Goal: Task Accomplishment & Management: Manage account settings

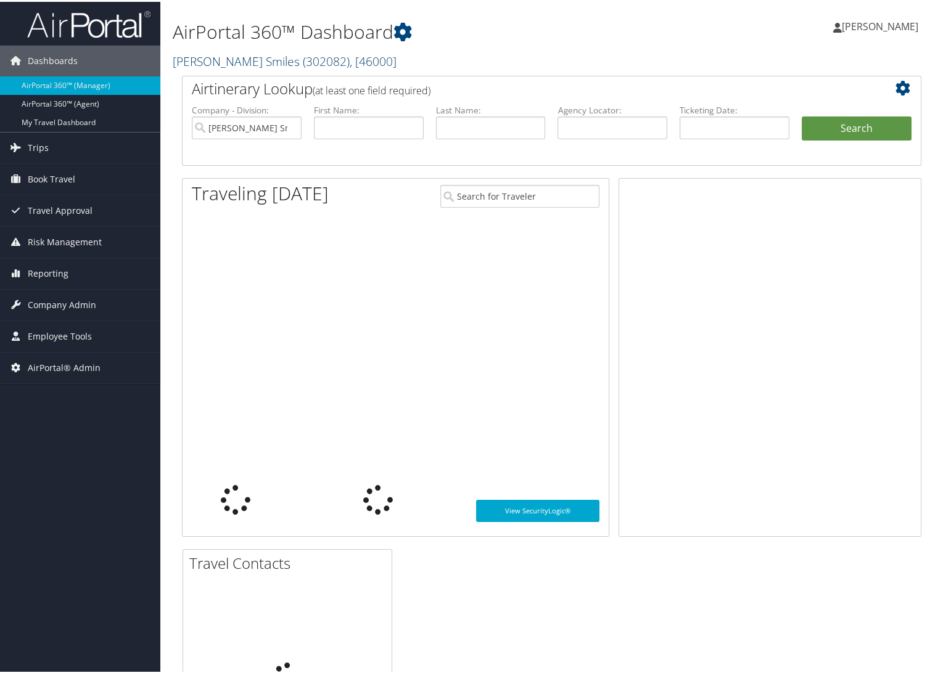
click at [224, 55] on link "Nuvia Smiles ( 302082 ) , [ 46000 ]" at bounding box center [285, 59] width 224 height 17
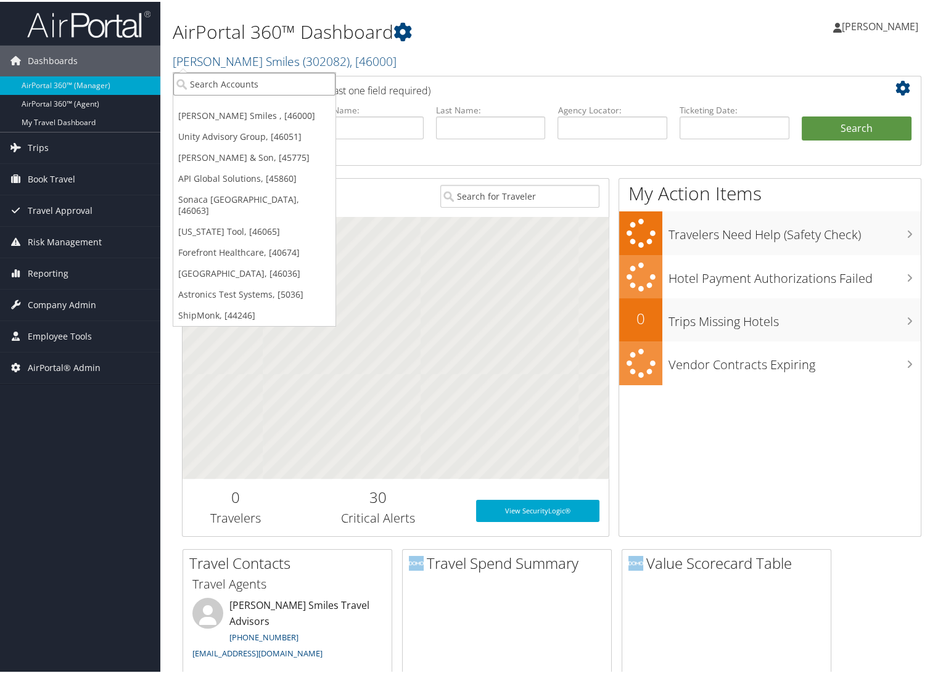
click at [228, 80] on input "search" at bounding box center [254, 82] width 162 height 23
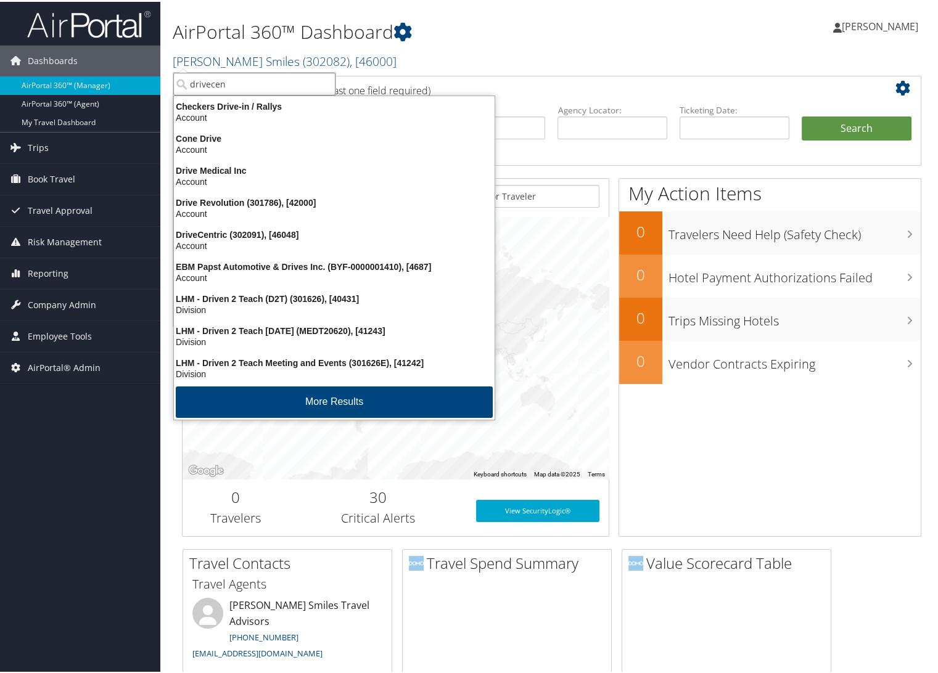
type input "drivecent"
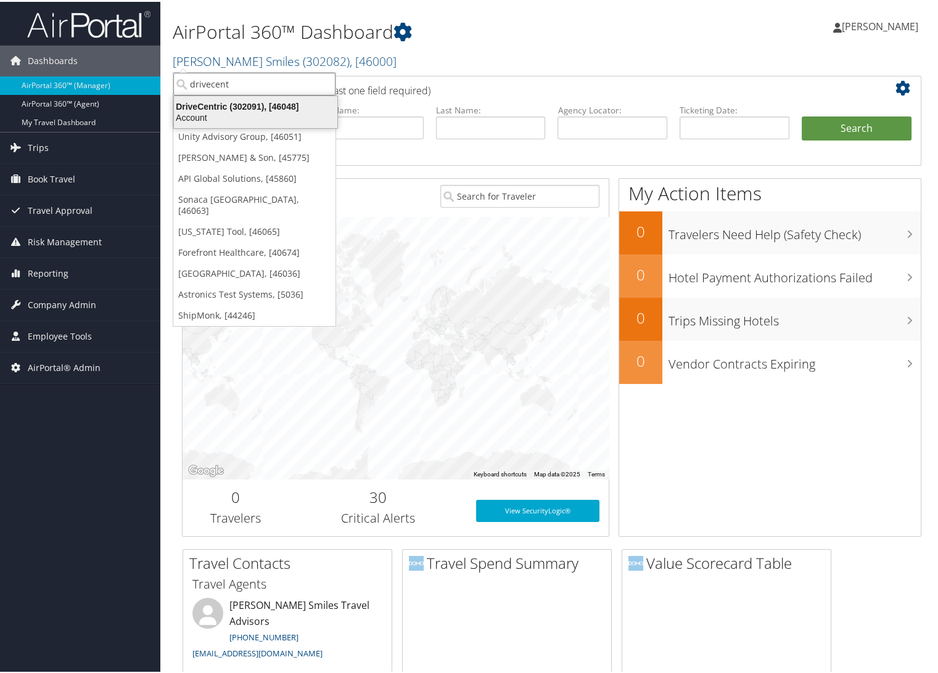
click at [230, 97] on div "DriveCentric (302091), [46048] Account" at bounding box center [256, 110] width 160 height 28
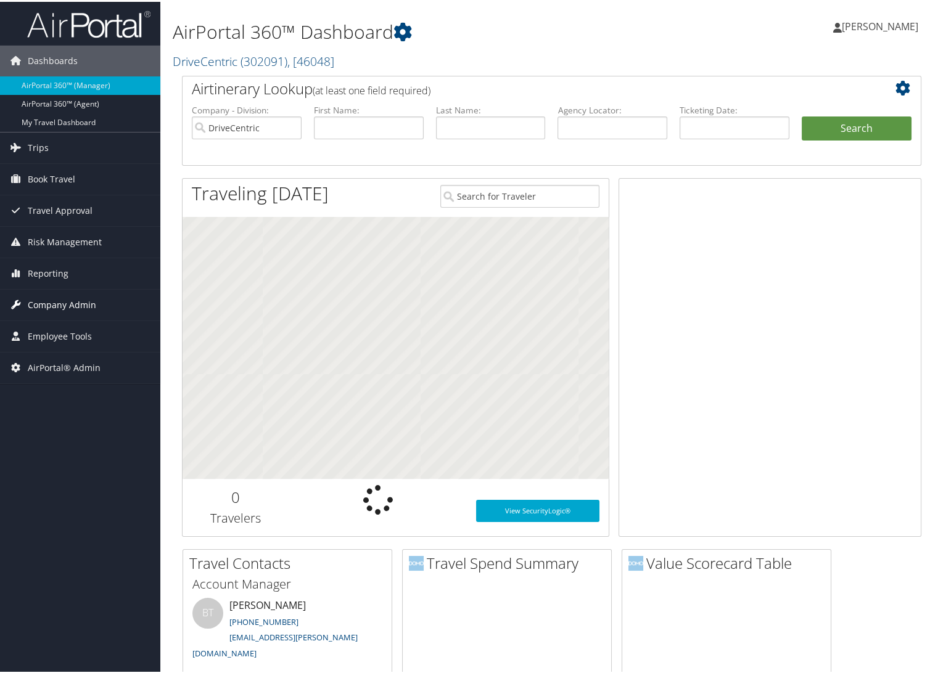
click at [44, 306] on span "Company Admin" at bounding box center [62, 303] width 68 height 31
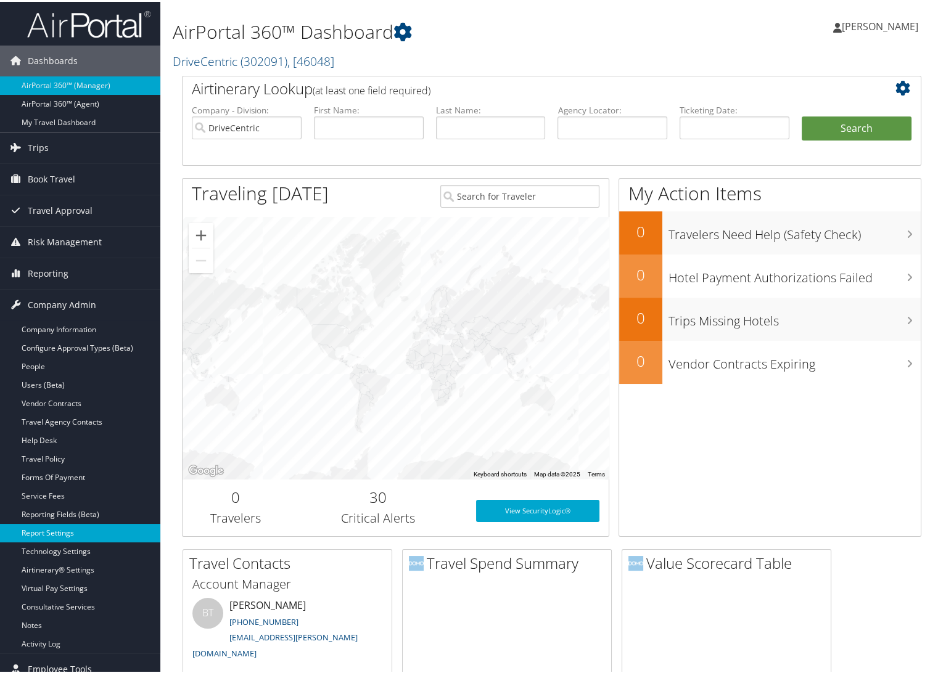
click at [47, 534] on link "Report Settings" at bounding box center [80, 531] width 160 height 18
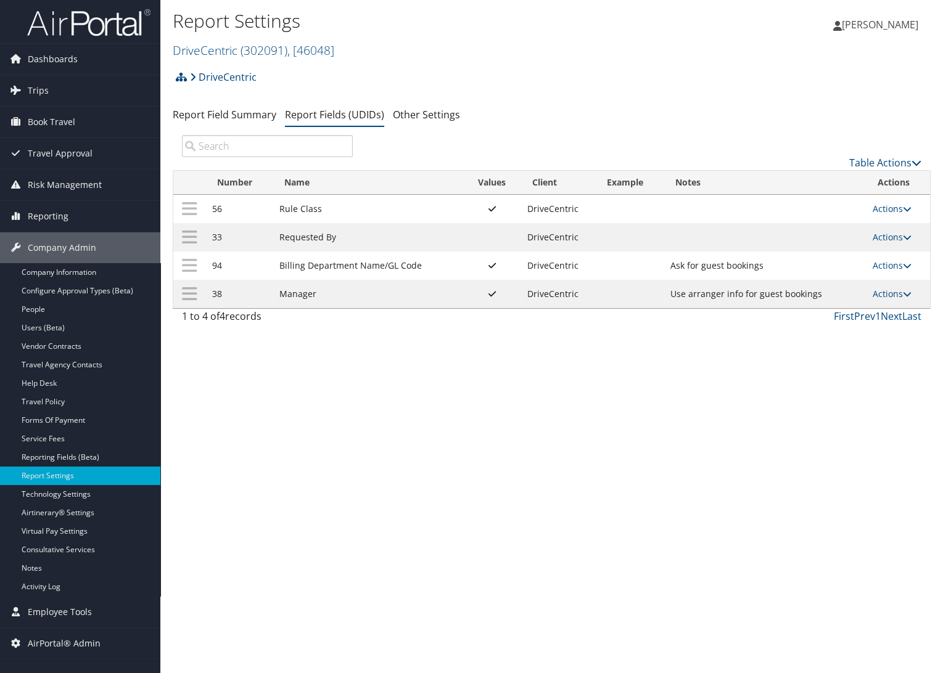
drag, startPoint x: 892, startPoint y: 288, endPoint x: 884, endPoint y: 311, distance: 24.2
click at [892, 288] on link "Actions" at bounding box center [892, 294] width 39 height 12
click at [824, 355] on link "Edit" at bounding box center [844, 355] width 133 height 21
select select "both"
select select "profiled"
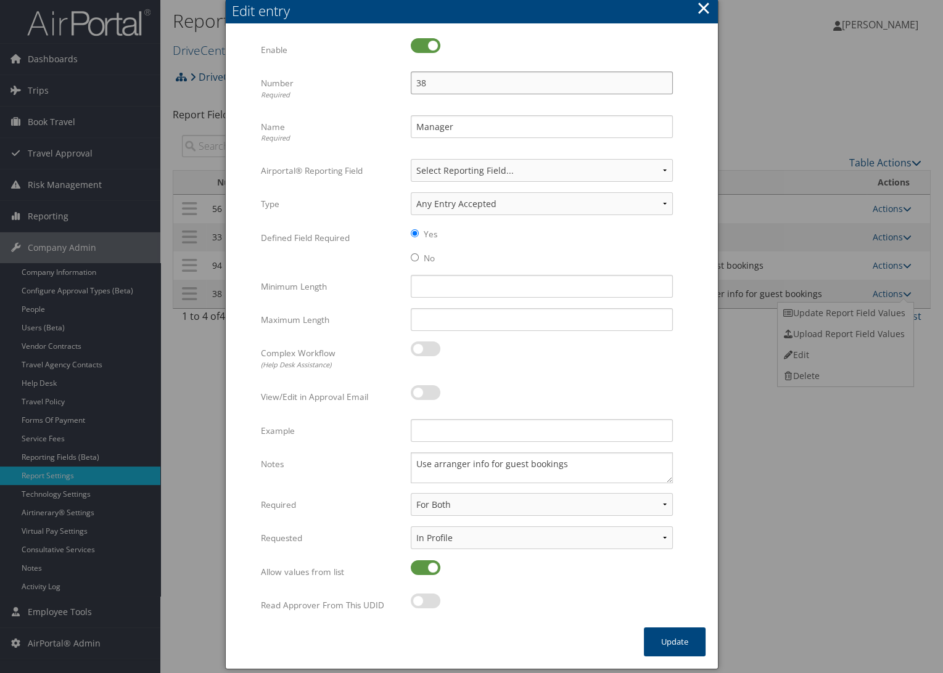
drag, startPoint x: 427, startPoint y: 83, endPoint x: 419, endPoint y: 86, distance: 8.6
click at [419, 86] on input "38" at bounding box center [542, 83] width 262 height 23
type input "37"
click at [417, 129] on input "Manager" at bounding box center [542, 126] width 262 height 23
type input "Approving Manager"
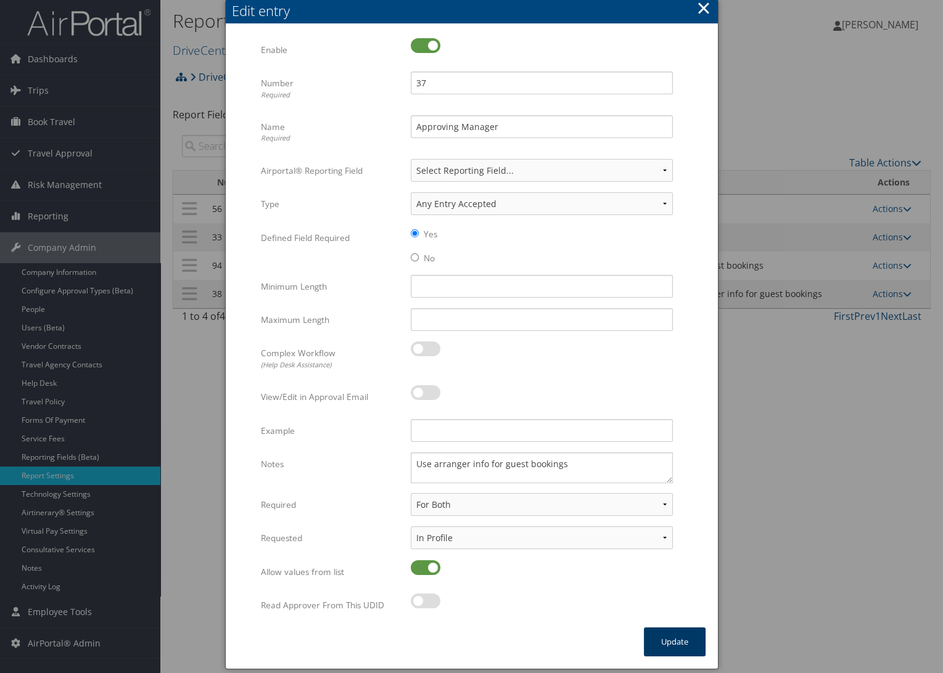
click at [674, 635] on button "Update" at bounding box center [675, 642] width 62 height 29
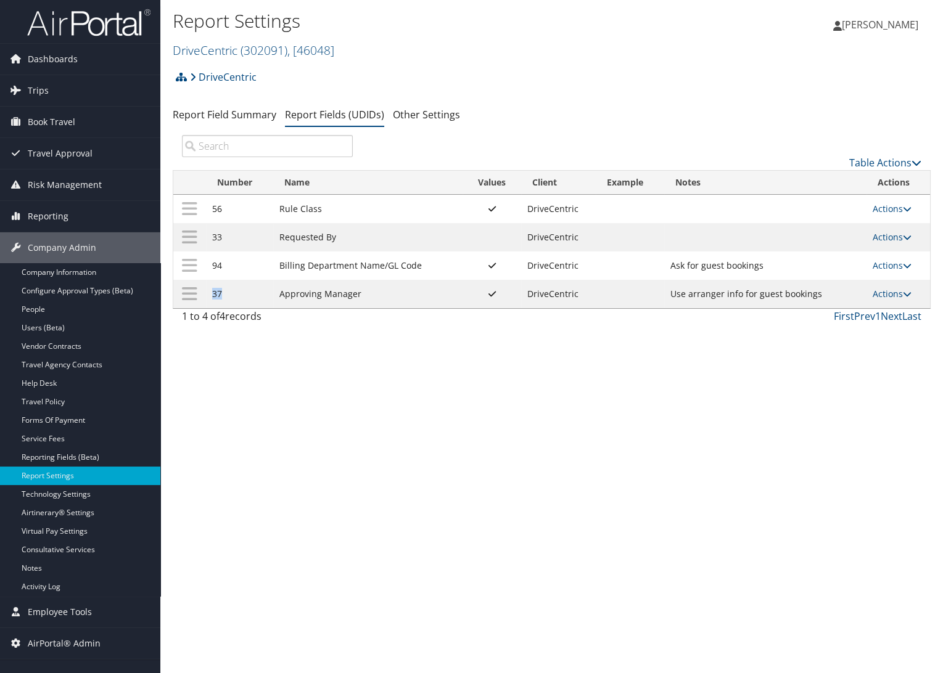
drag, startPoint x: 224, startPoint y: 294, endPoint x: 213, endPoint y: 295, distance: 11.2
click at [213, 295] on td "37" at bounding box center [239, 294] width 67 height 28
click at [303, 384] on div "Report Settings DriveCentric ( 302091 ) , [ 46048 ] DriveCentric [PERSON_NAME] …" at bounding box center [551, 336] width 782 height 673
click at [908, 160] on link "Table Actions" at bounding box center [885, 163] width 72 height 14
click at [824, 176] on link "New Record" at bounding box center [844, 181] width 162 height 21
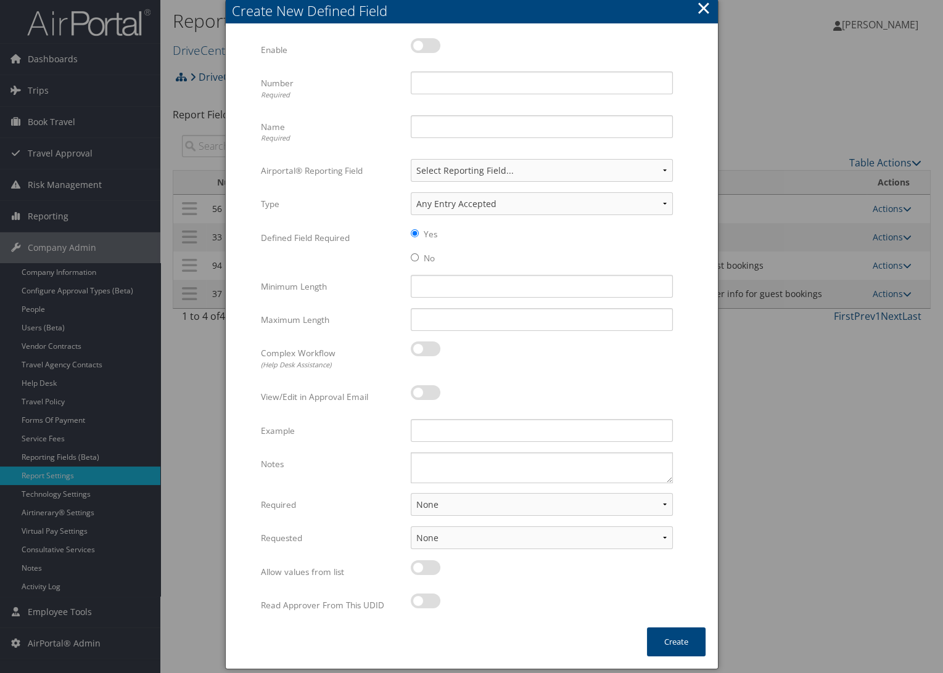
click at [419, 38] on label at bounding box center [426, 45] width 30 height 15
click at [419, 44] on input "checkbox" at bounding box center [421, 48] width 8 height 8
checkbox input "true"
click at [424, 83] on input "Number Required" at bounding box center [542, 83] width 262 height 23
type input "38"
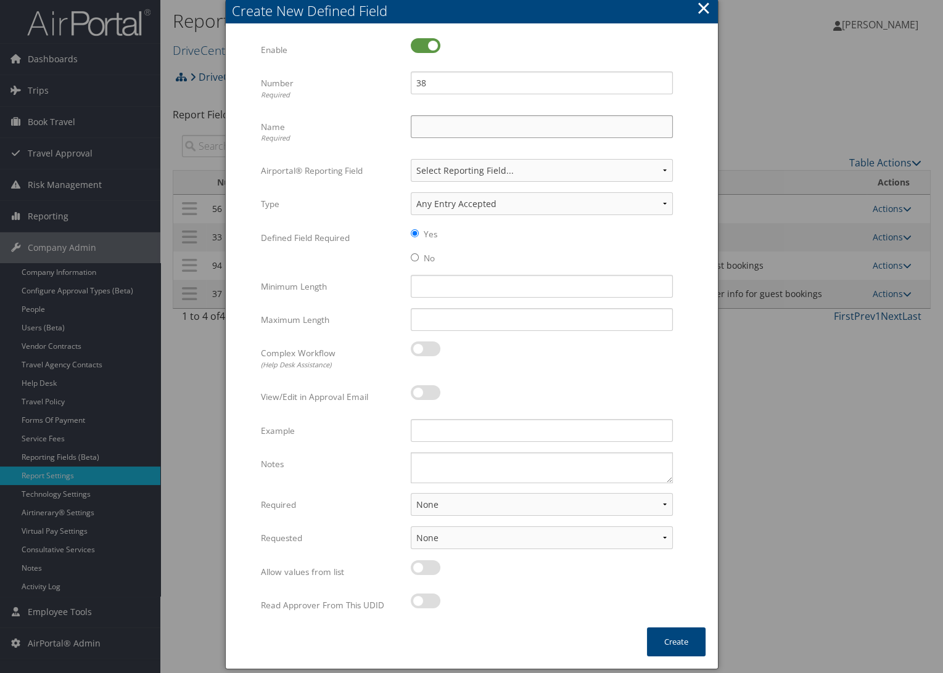
click at [433, 115] on input "Name Required" at bounding box center [542, 126] width 262 height 23
type input "Approvers Email"
click at [445, 376] on div "Complex Workflow (Help Desk Assistance) Multiple values The selected items cont…" at bounding box center [471, 364] width 421 height 44
click at [446, 496] on select "None For Guest Travelers For Profiled Travelers For Both" at bounding box center [542, 504] width 262 height 23
select select "both"
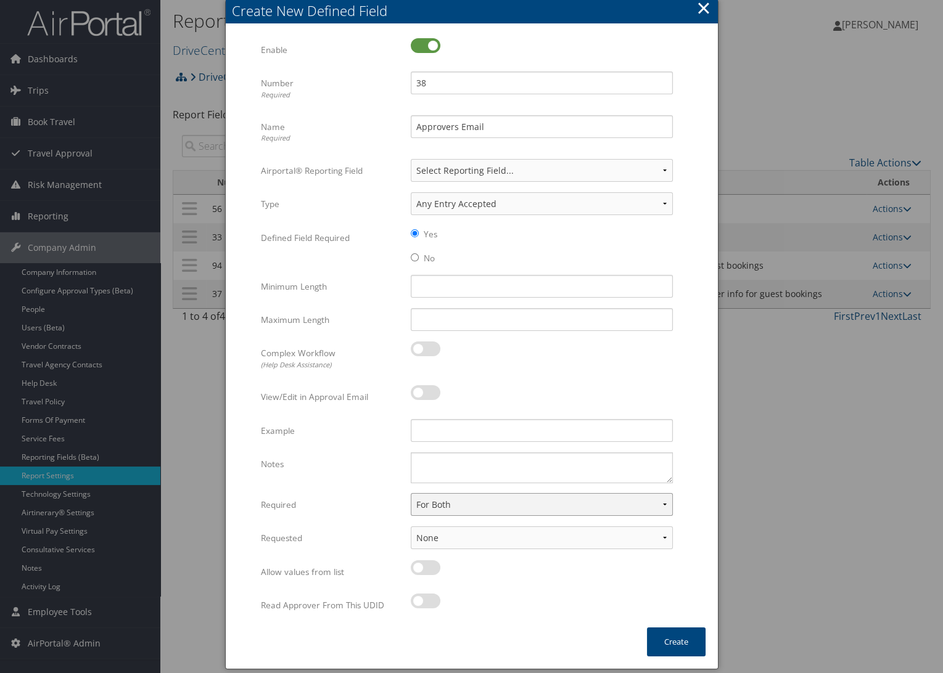
click at [411, 493] on select "None For Guest Travelers For Profiled Travelers For Both" at bounding box center [542, 504] width 262 height 23
click at [450, 535] on select "None In Profile At Booking Both" at bounding box center [542, 538] width 262 height 23
select select "profiled"
click at [411, 527] on select "None In Profile At Booking Both" at bounding box center [542, 538] width 262 height 23
click at [432, 450] on div "Multiple values The selected items contain different values for this input. To …" at bounding box center [541, 435] width 281 height 33
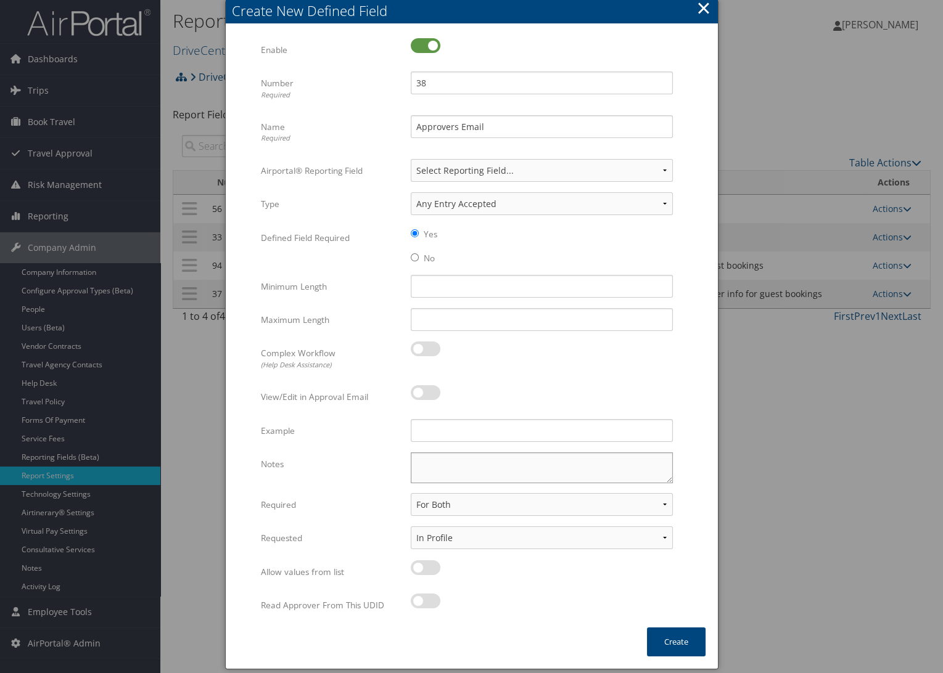
click at [432, 478] on textarea "Notes" at bounding box center [542, 468] width 262 height 31
type textarea "Use arrangers info for guest."
click at [680, 647] on button "Create" at bounding box center [676, 642] width 59 height 29
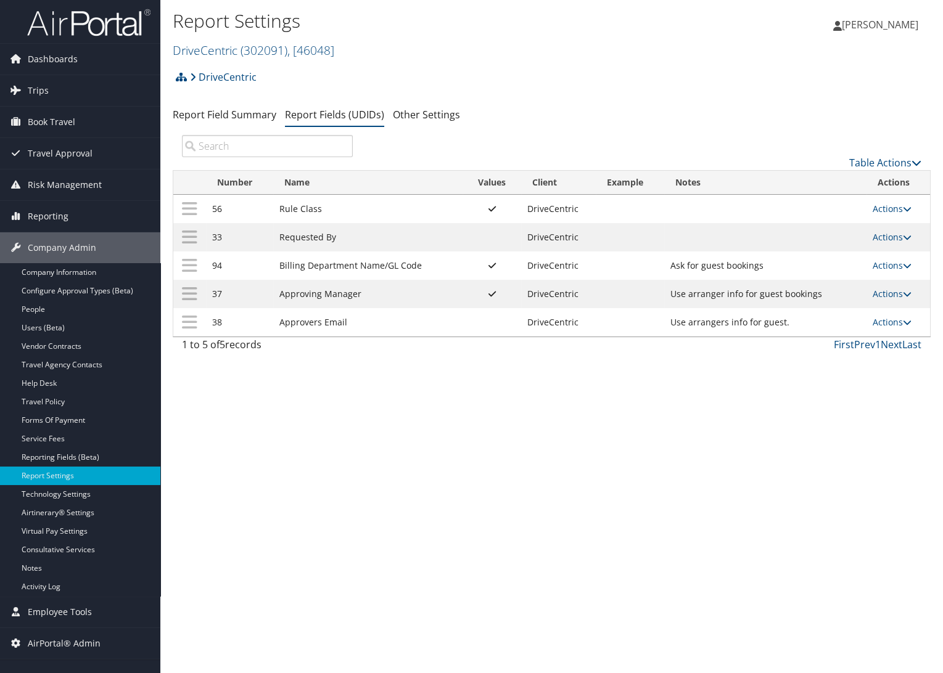
click at [807, 531] on div "Report Settings DriveCentric ( 302091 ) , [ 46048 ] DriveCentric [PERSON_NAME] …" at bounding box center [551, 336] width 782 height 673
click at [897, 267] on link "Actions" at bounding box center [892, 266] width 39 height 12
click at [871, 287] on link "Update Report Field Values" at bounding box center [844, 284] width 133 height 21
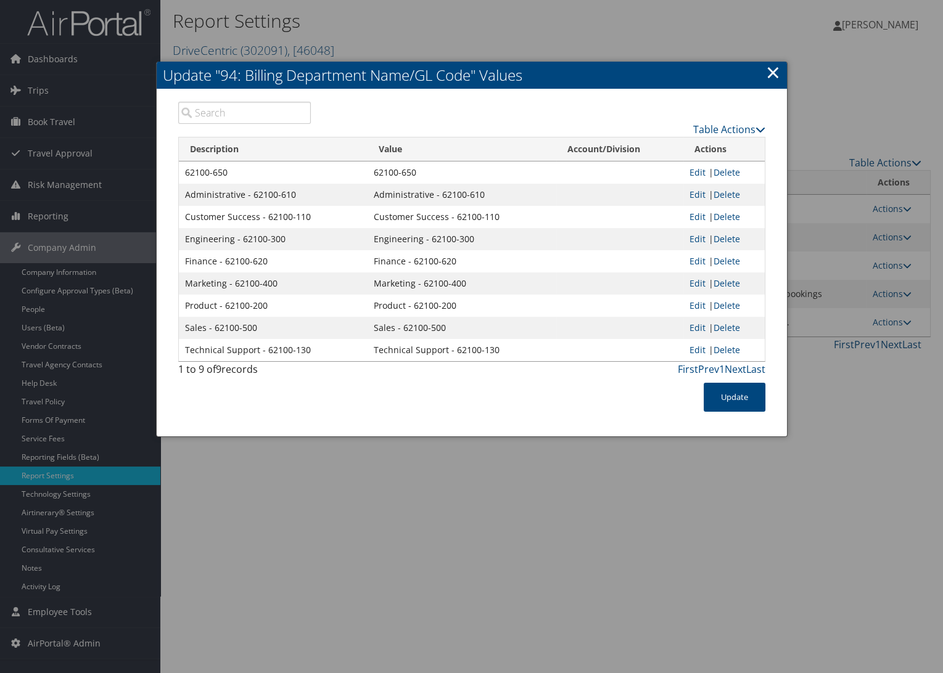
click at [771, 78] on link "×" at bounding box center [773, 72] width 14 height 25
